Goal: Communication & Community: Answer question/provide support

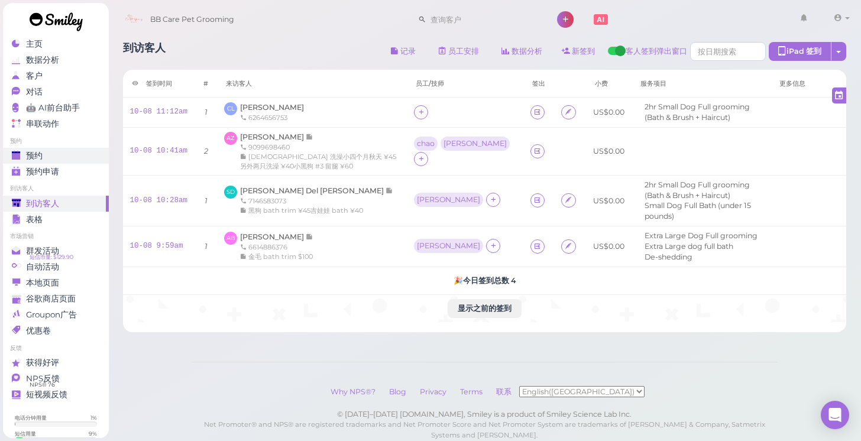
click at [64, 153] on div "预约" at bounding box center [54, 156] width 85 height 10
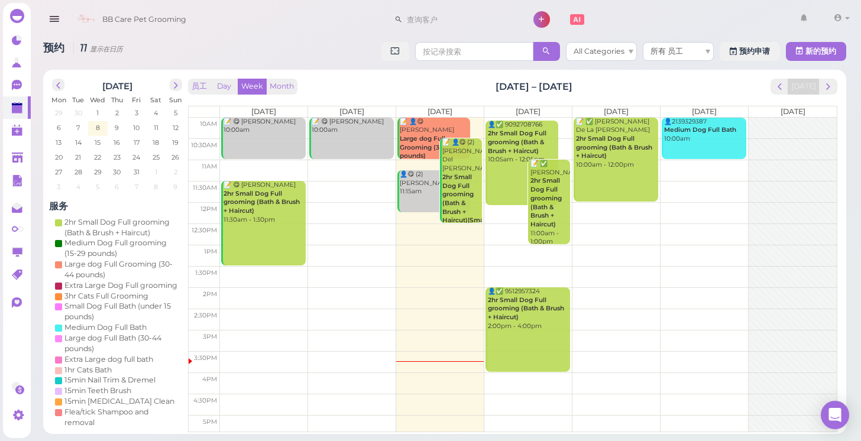
click at [329, 377] on td at bounding box center [528, 383] width 617 height 21
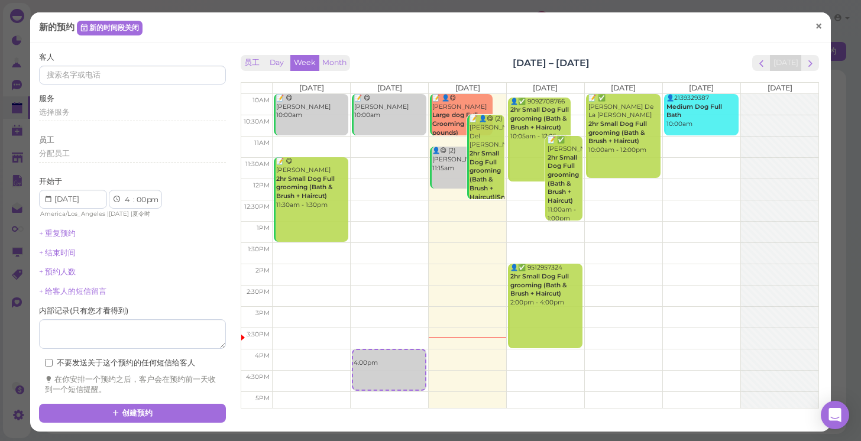
click at [821, 26] on span "×" at bounding box center [819, 26] width 8 height 17
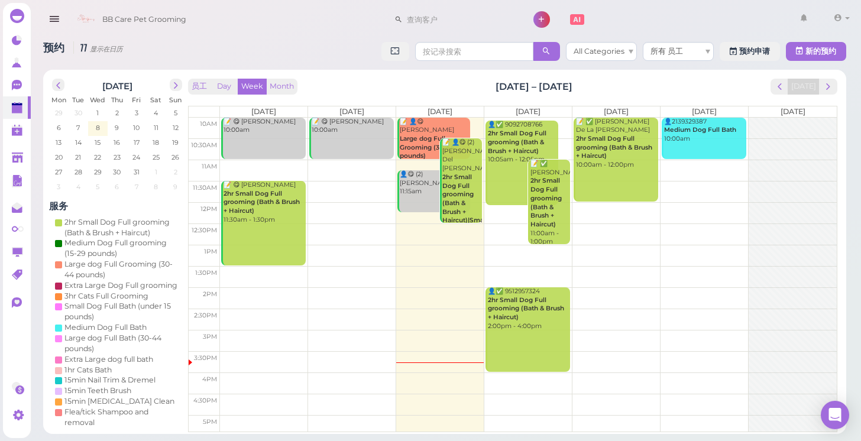
click at [632, 334] on td at bounding box center [528, 340] width 617 height 21
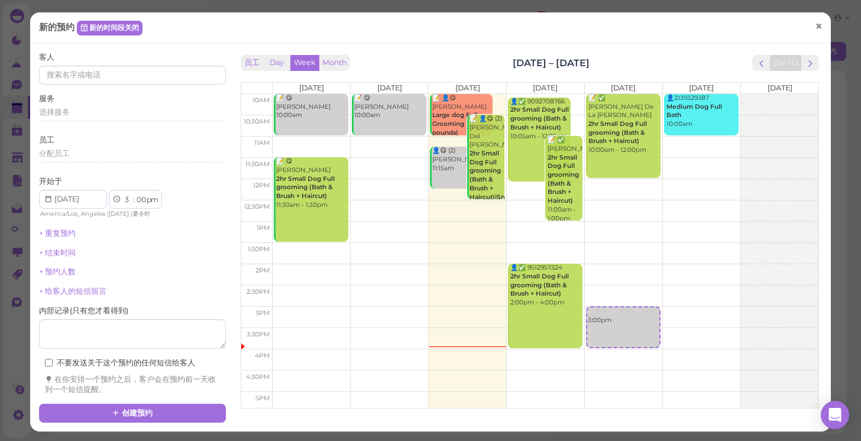
click at [810, 21] on link "×" at bounding box center [819, 28] width 22 height 28
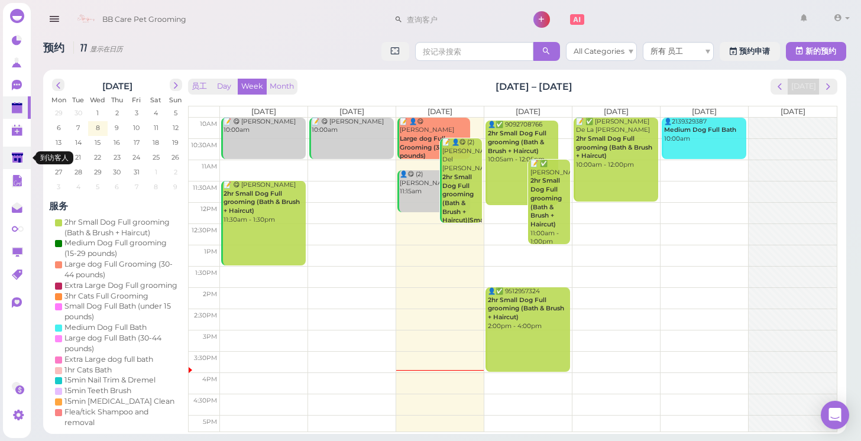
click at [15, 160] on icon at bounding box center [17, 158] width 11 height 9
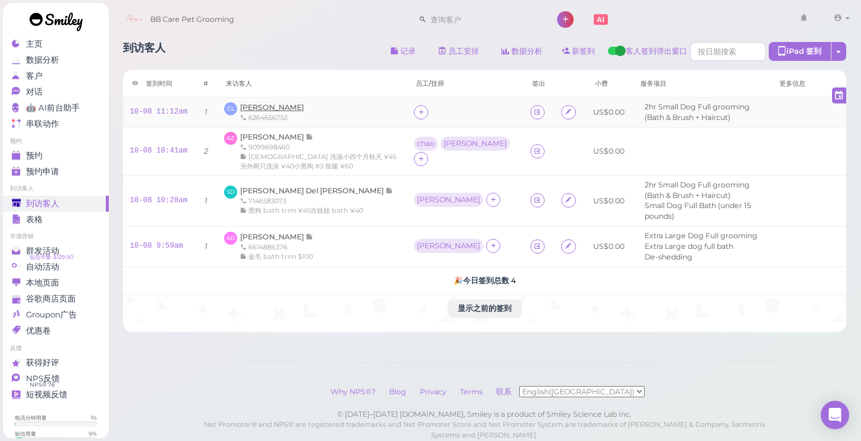
click at [269, 106] on span "[PERSON_NAME]" at bounding box center [272, 107] width 64 height 9
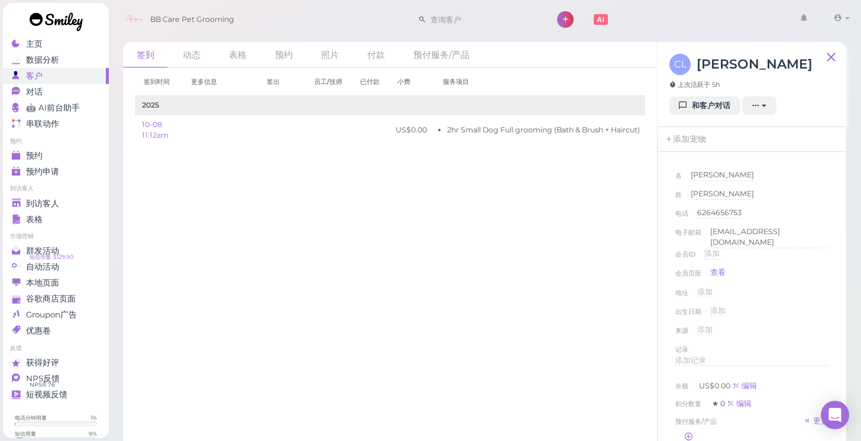
click at [667, 104] on div "CL [PERSON_NAME] 上次活跃于 5h 和客户对话 新的预约 添加印章(Stamps) 添加/减少余额 下载余额历史信息 删除客人 取消订阅" at bounding box center [752, 84] width 189 height 85
click at [687, 107] on icon at bounding box center [684, 105] width 8 height 9
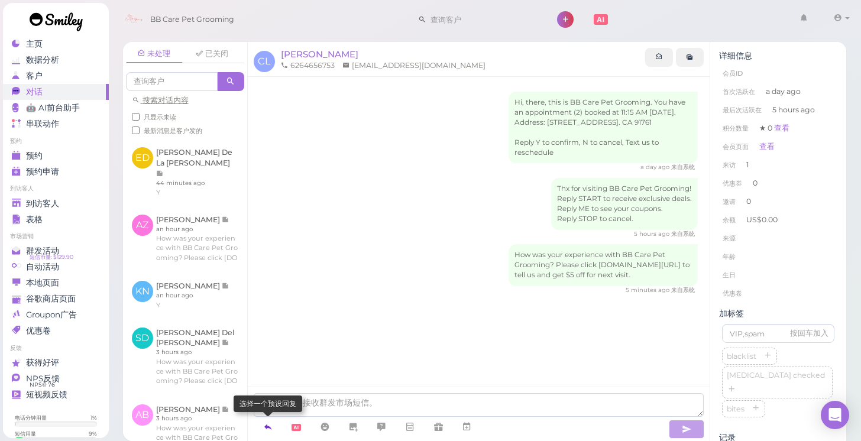
click at [263, 426] on icon at bounding box center [267, 427] width 9 height 12
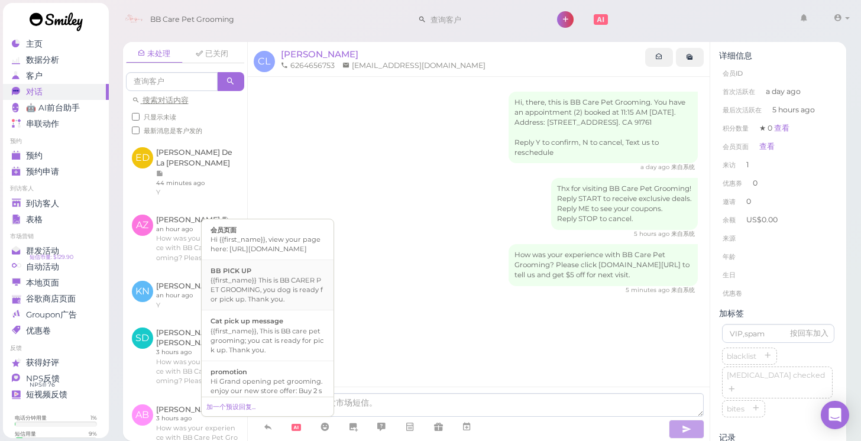
click at [289, 294] on div "{{first_name}} This is BB CARER PET GROOMING, you dog is ready for pick up. Tha…" at bounding box center [268, 290] width 114 height 28
type textarea "{{first_name}} This is BB CARER PET GROOMING, you dog is ready for pick up. Tha…"
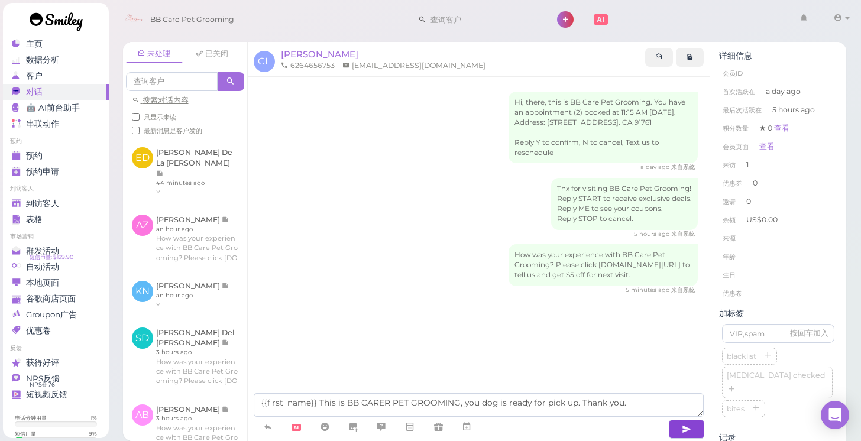
click at [688, 431] on icon "button" at bounding box center [686, 429] width 9 height 12
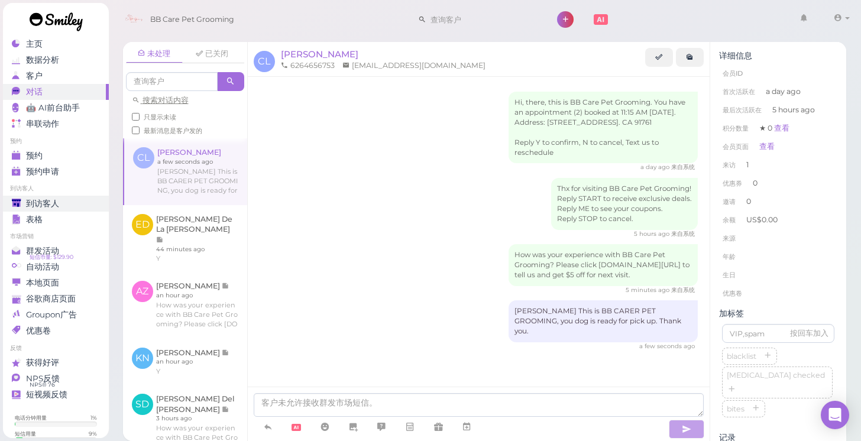
click at [55, 209] on link "到访客人" at bounding box center [56, 204] width 106 height 16
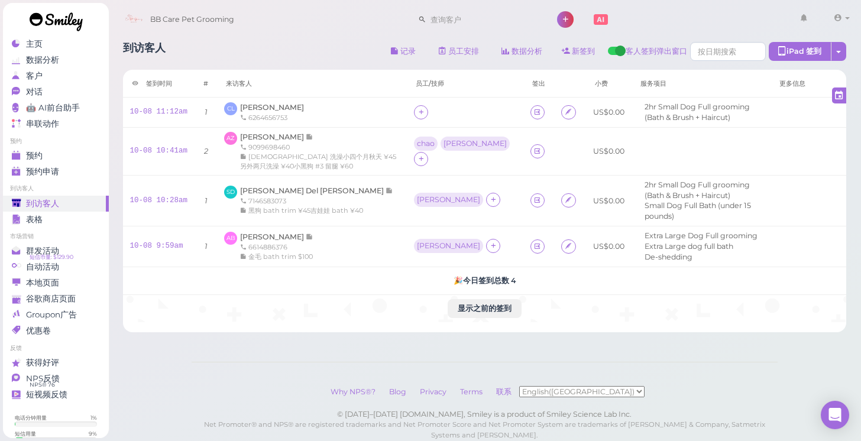
click at [56, 209] on link "到访客人" at bounding box center [56, 204] width 106 height 16
click at [260, 113] on div "6264656753" at bounding box center [272, 117] width 64 height 9
click at [257, 108] on span "[PERSON_NAME]" at bounding box center [272, 107] width 64 height 9
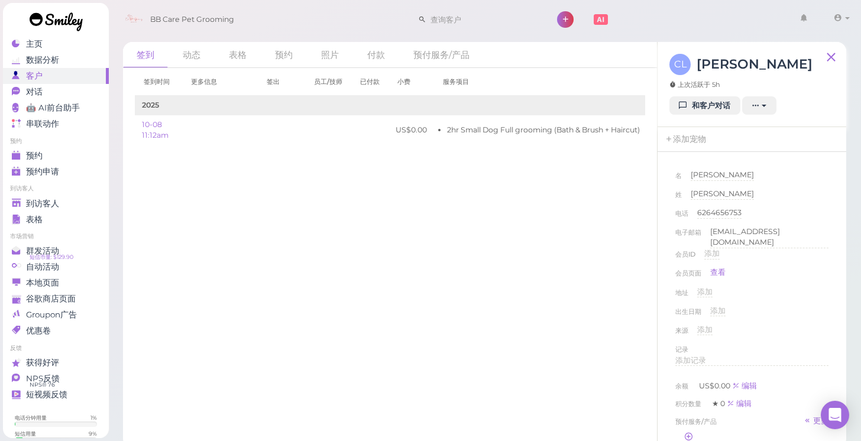
click at [723, 364] on div "添加记录" at bounding box center [751, 364] width 153 height 19
click at [717, 356] on div "添加记录" at bounding box center [751, 360] width 153 height 11
click at [793, 326] on div "来源 添加" at bounding box center [751, 334] width 153 height 19
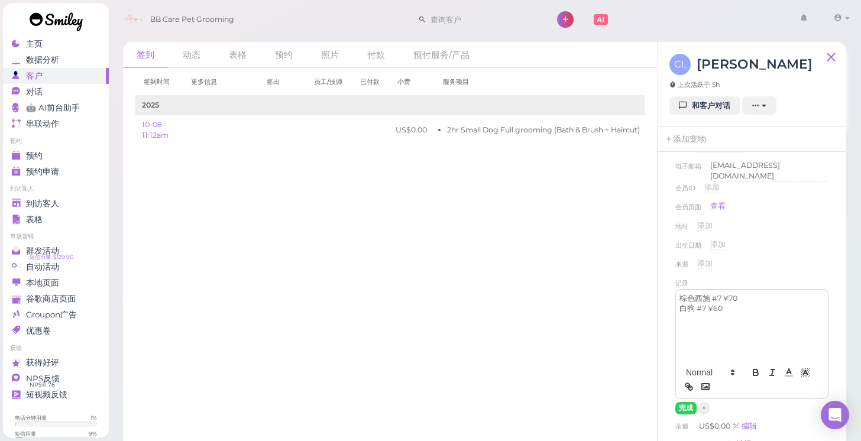
scroll to position [69, 0]
click at [688, 399] on button "完成" at bounding box center [685, 405] width 21 height 12
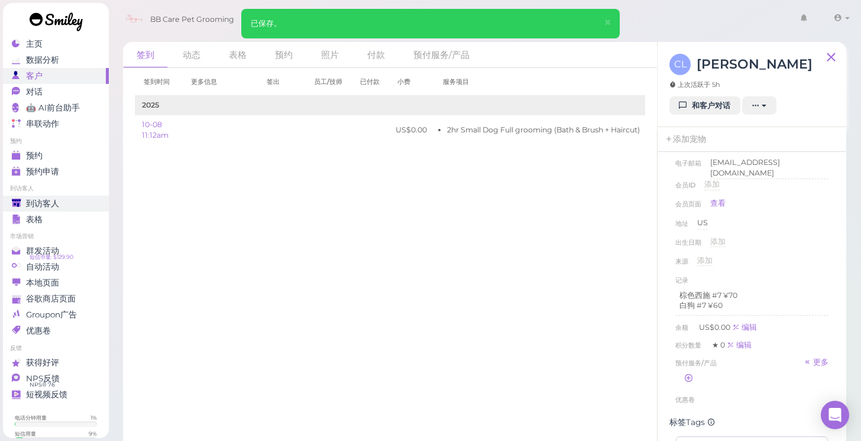
click at [83, 209] on link "到访客人" at bounding box center [56, 204] width 106 height 16
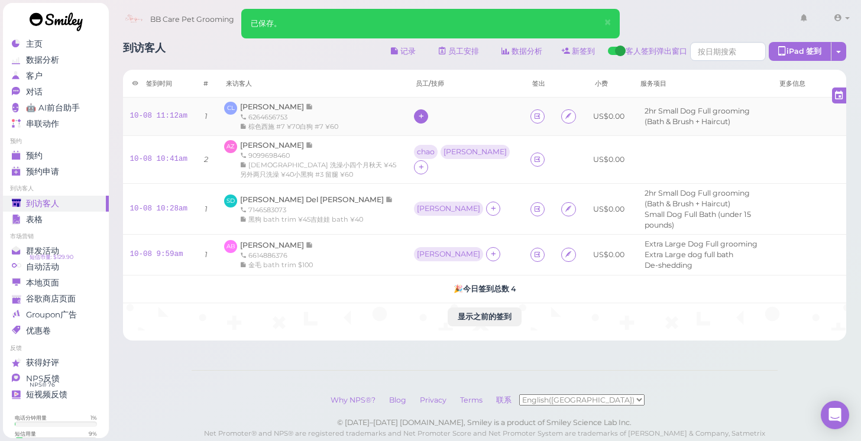
click at [418, 118] on icon at bounding box center [422, 116] width 8 height 9
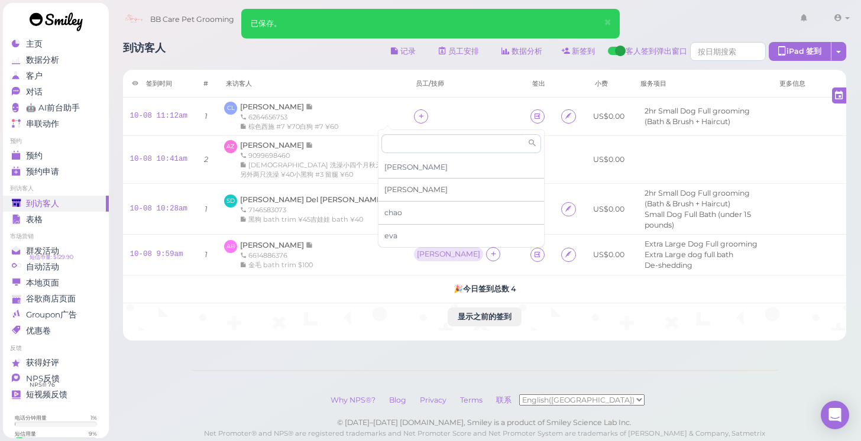
click at [406, 189] on div "[PERSON_NAME]" at bounding box center [462, 190] width 166 height 23
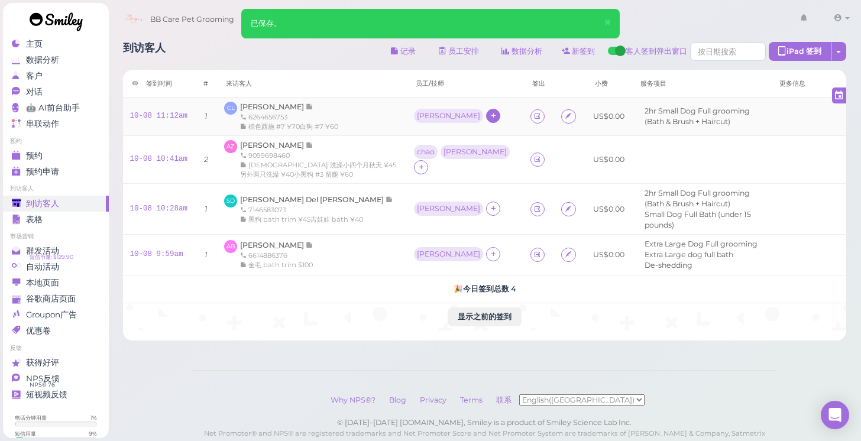
click at [490, 115] on icon at bounding box center [494, 115] width 8 height 9
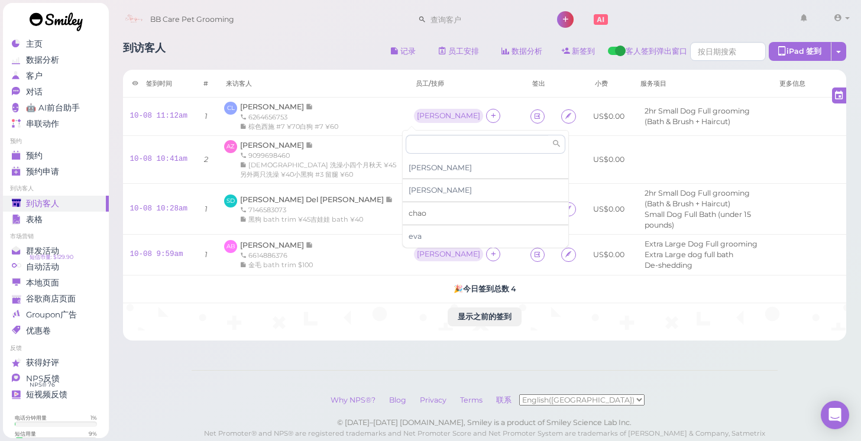
click at [431, 215] on div "chao" at bounding box center [486, 213] width 166 height 23
